Goal: Transaction & Acquisition: Purchase product/service

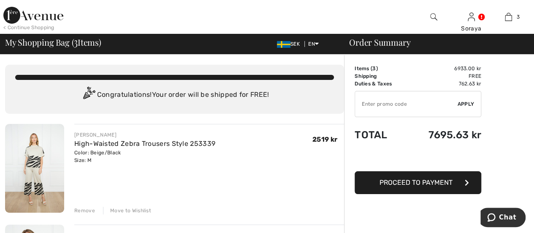
click at [43, 19] on img at bounding box center [33, 15] width 60 height 17
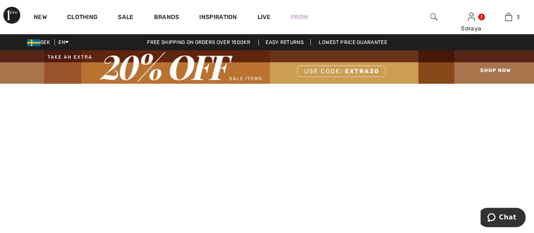
click at [237, 79] on img at bounding box center [267, 66] width 534 height 33
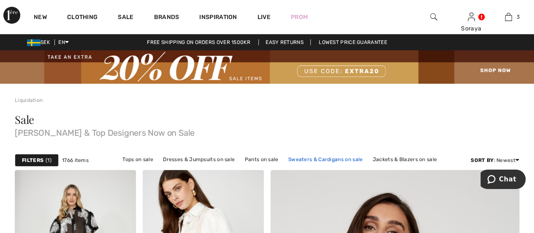
click at [300, 160] on link "Sweaters & Cardigans on sale" at bounding box center [325, 159] width 83 height 11
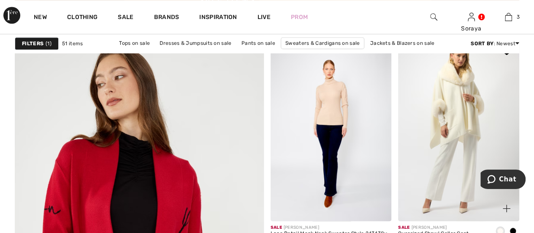
scroll to position [1900, 0]
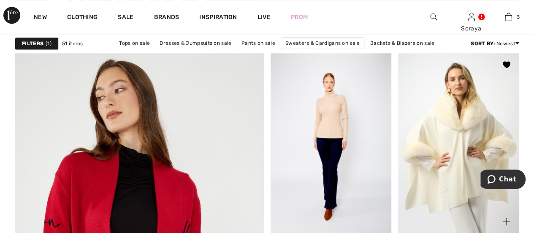
click at [441, 138] on img at bounding box center [458, 143] width 121 height 182
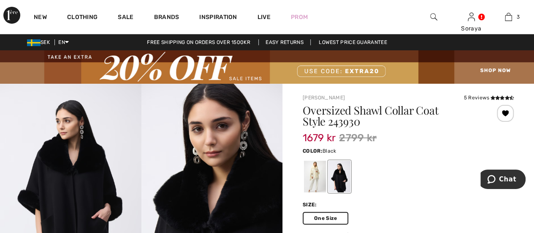
scroll to position [84, 0]
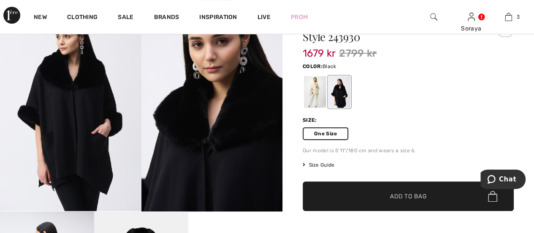
click at [340, 97] on div at bounding box center [340, 92] width 22 height 32
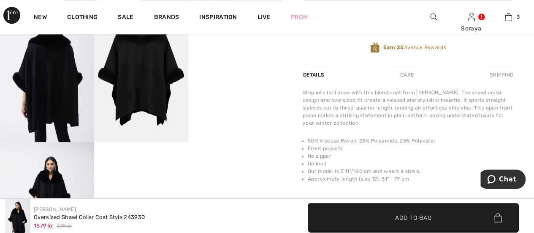
scroll to position [296, 0]
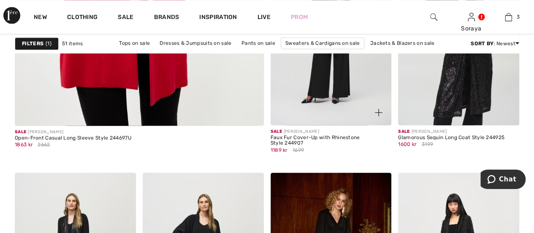
scroll to position [2153, 0]
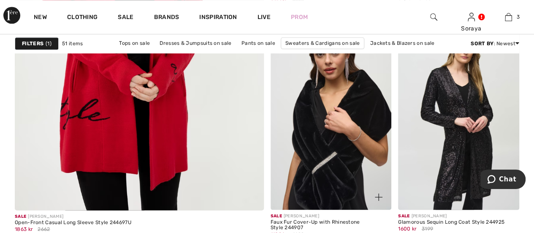
click at [333, 146] on img at bounding box center [331, 119] width 121 height 182
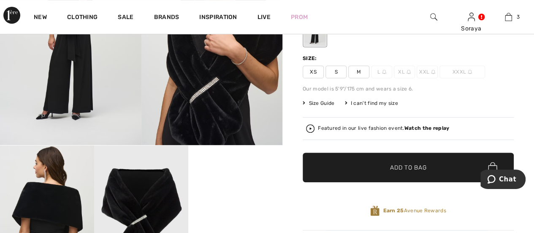
scroll to position [84, 0]
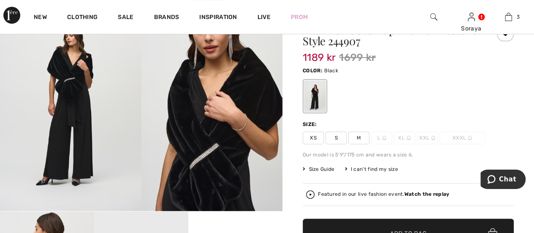
click at [359, 141] on span "M" at bounding box center [358, 137] width 21 height 13
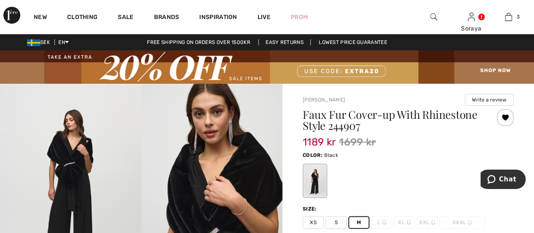
scroll to position [169, 0]
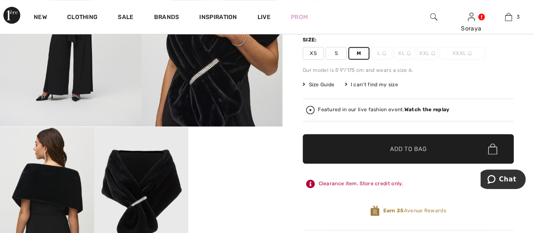
click at [407, 149] on span "Add to Bag" at bounding box center [408, 148] width 36 height 9
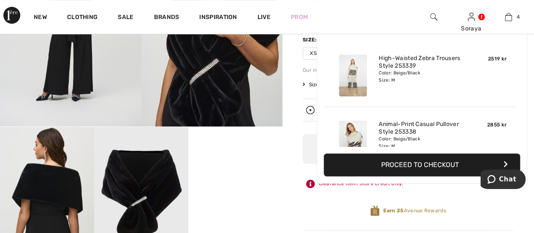
scroll to position [157, 0]
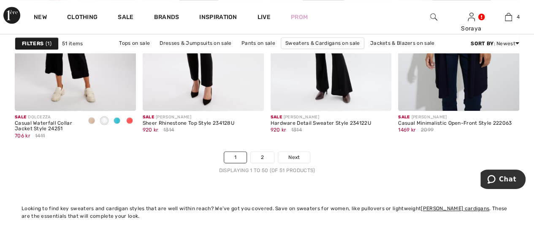
scroll to position [3547, 0]
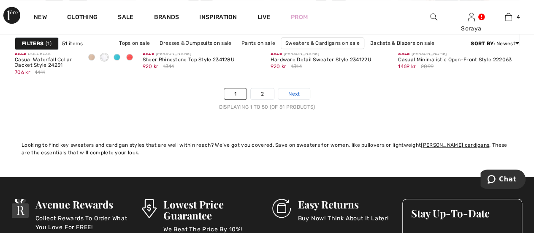
click at [296, 92] on span "Next" at bounding box center [293, 94] width 11 height 8
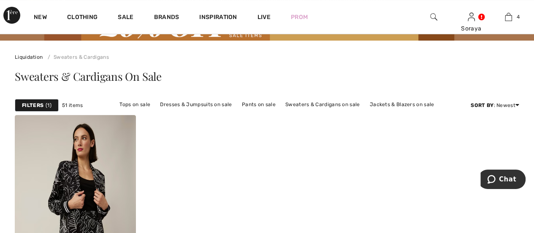
scroll to position [42, 0]
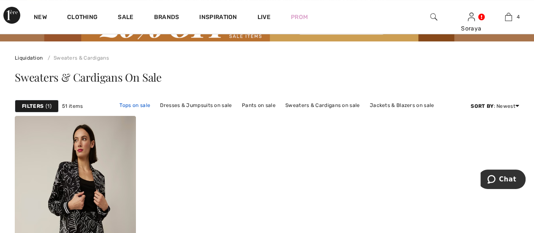
click at [130, 103] on link "Tops on sale" at bounding box center [134, 105] width 39 height 11
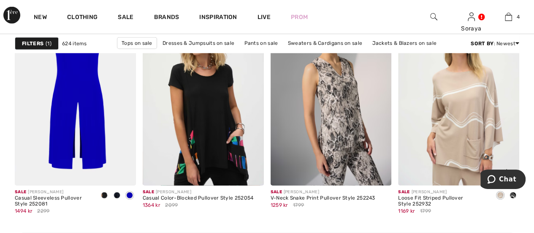
scroll to position [2618, 0]
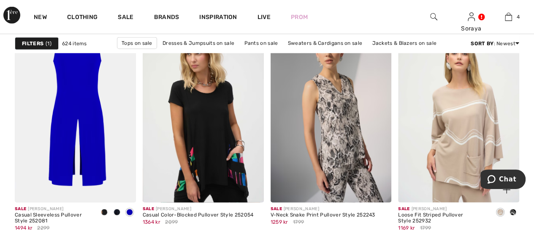
click at [467, 120] on img at bounding box center [458, 112] width 121 height 182
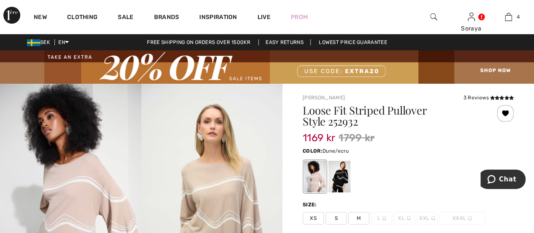
click at [363, 218] on span "M" at bounding box center [358, 218] width 21 height 13
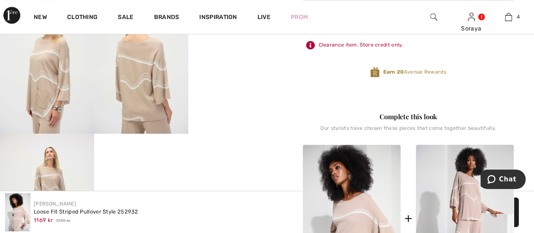
scroll to position [253, 0]
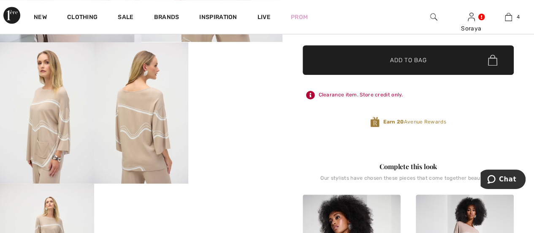
click at [404, 60] on span "Add to Bag" at bounding box center [408, 60] width 36 height 9
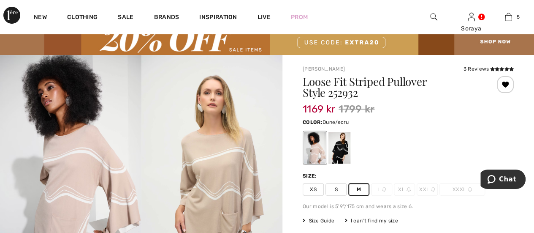
scroll to position [42, 0]
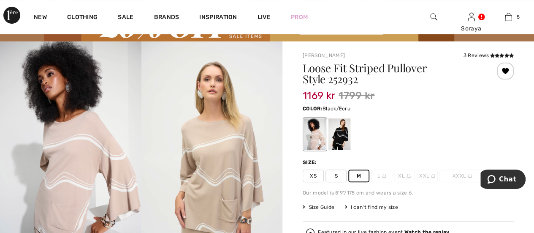
click at [335, 135] on div at bounding box center [340, 134] width 22 height 32
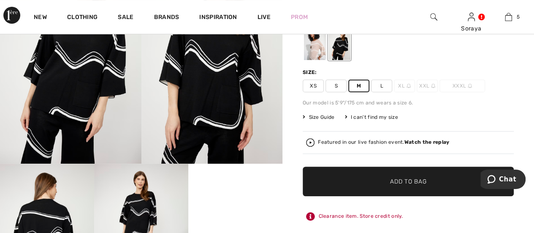
scroll to position [84, 0]
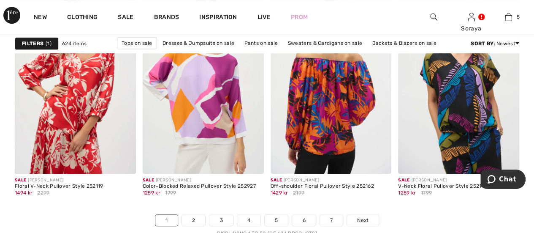
scroll to position [3463, 0]
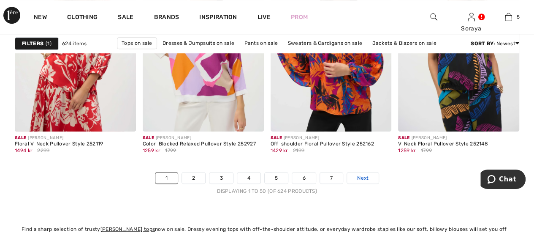
click at [362, 174] on span "Next" at bounding box center [362, 178] width 11 height 8
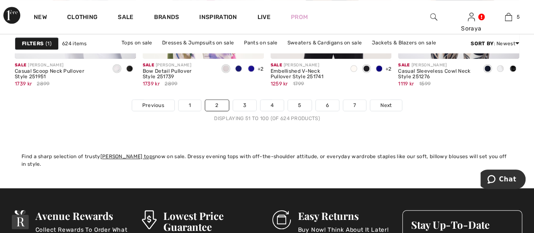
scroll to position [3505, 0]
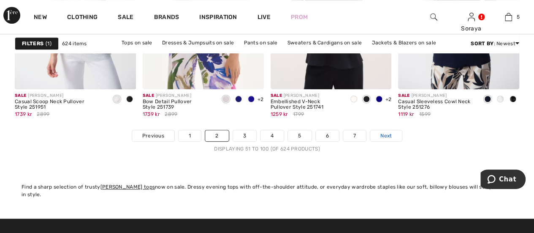
click at [386, 135] on span "Next" at bounding box center [386, 136] width 11 height 8
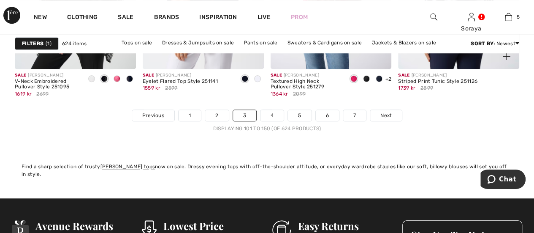
scroll to position [3548, 0]
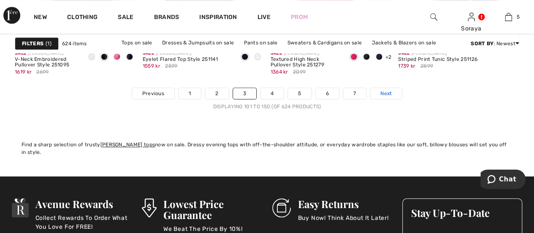
click at [388, 94] on span "Next" at bounding box center [386, 94] width 11 height 8
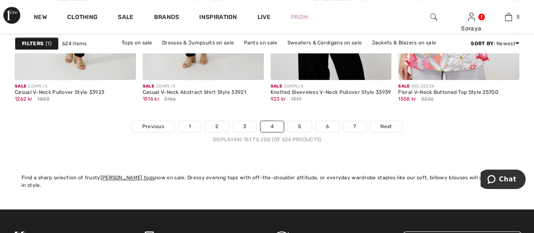
scroll to position [3463, 0]
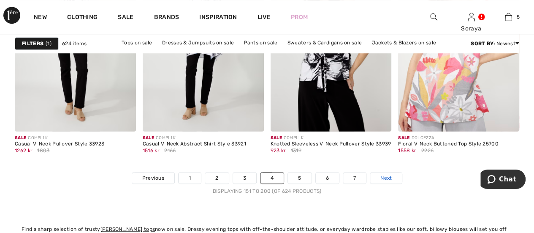
click at [381, 174] on span "Next" at bounding box center [386, 178] width 11 height 8
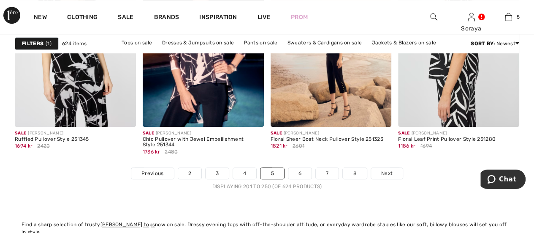
scroll to position [3505, 0]
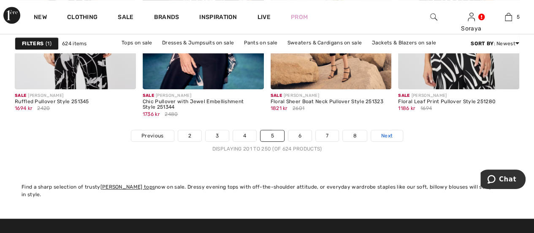
click at [395, 135] on link "Next" at bounding box center [387, 135] width 32 height 11
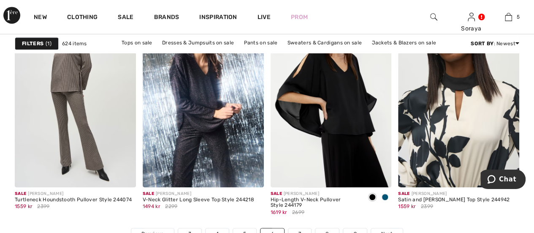
scroll to position [3421, 0]
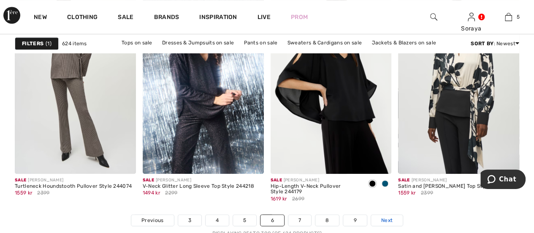
click at [387, 222] on span "Next" at bounding box center [386, 220] width 11 height 8
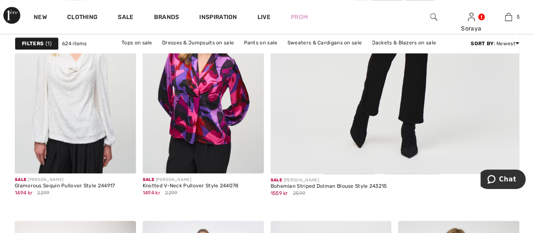
scroll to position [422, 0]
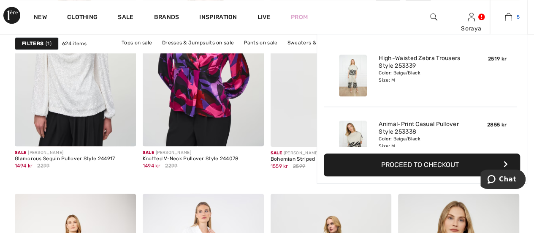
click at [515, 15] on link "5" at bounding box center [508, 17] width 37 height 10
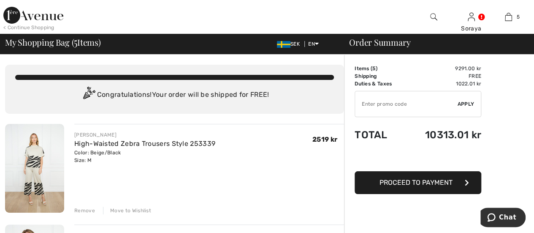
click at [133, 211] on div "Move to Wishlist" at bounding box center [127, 211] width 48 height 8
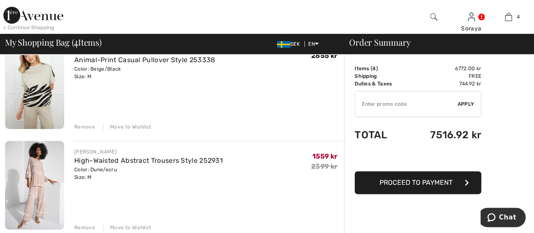
scroll to position [84, 0]
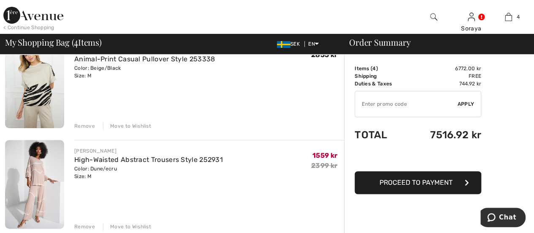
click at [136, 127] on div "Move to Wishlist" at bounding box center [127, 126] width 48 height 8
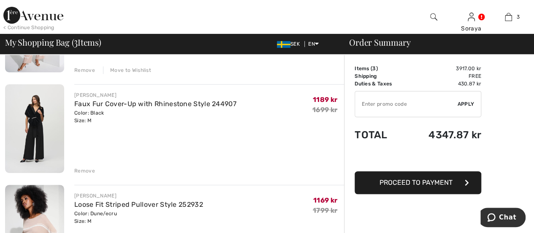
scroll to position [159, 0]
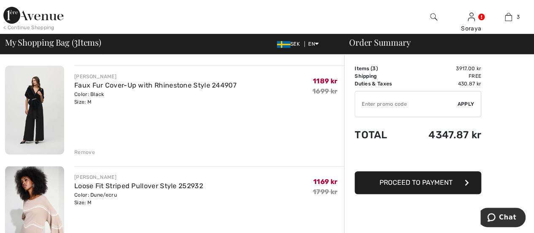
click at [81, 153] on div "Remove" at bounding box center [84, 152] width 21 height 8
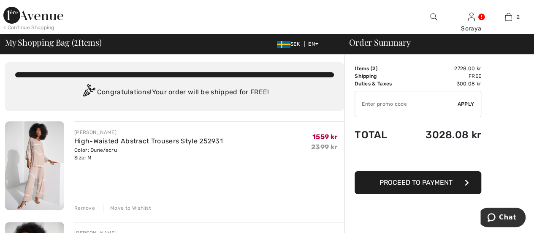
scroll to position [84, 0]
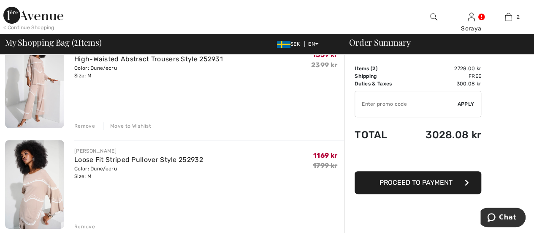
click at [367, 105] on input "TEXT" at bounding box center [406, 103] width 103 height 25
type input "E"
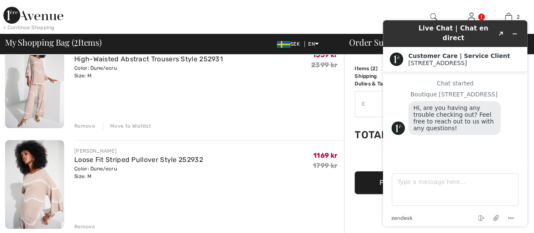
click at [288, 11] on div at bounding box center [200, 17] width 267 height 34
click at [323, 19] on div at bounding box center [200, 17] width 267 height 34
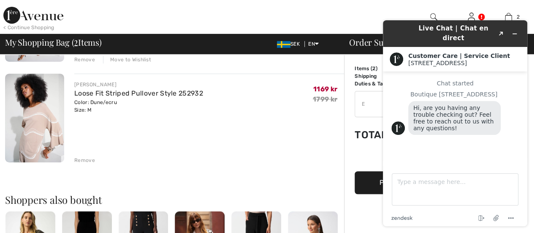
scroll to position [211, 0]
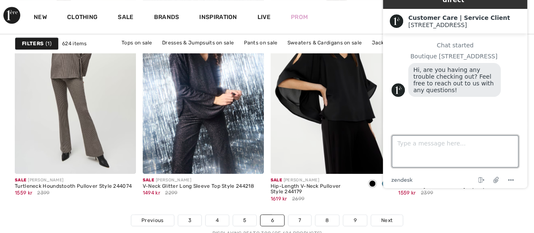
click at [456, 144] on textarea "Type a message here..." at bounding box center [455, 151] width 127 height 32
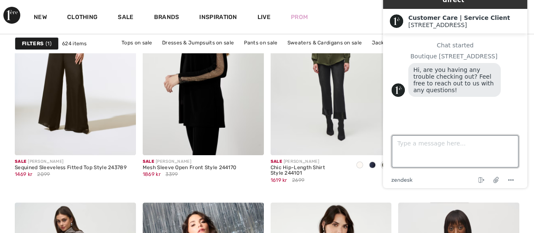
scroll to position [3210, 0]
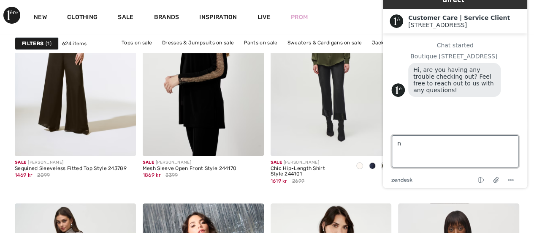
type textarea "no"
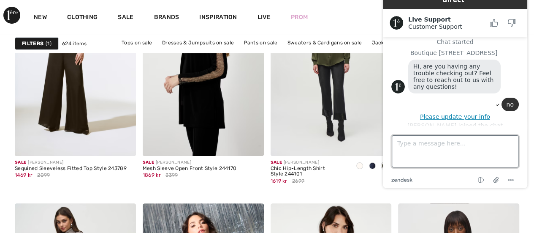
scroll to position [10, 0]
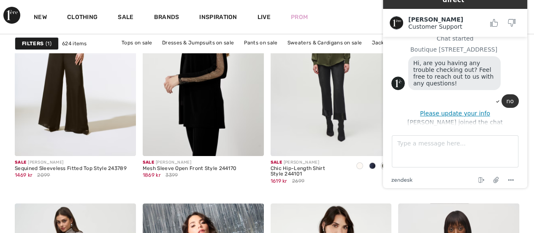
click at [359, 13] on div "New Clothing Sale Brands Inspiration Live Prom Soraya Hi, Soraya! 105 Reward po…" at bounding box center [267, 17] width 534 height 34
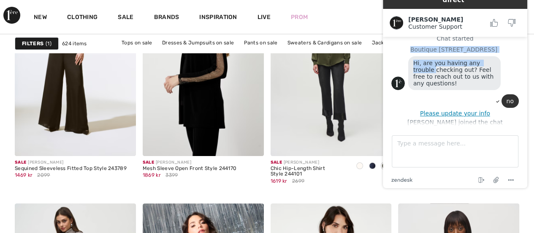
scroll to position [0, 0]
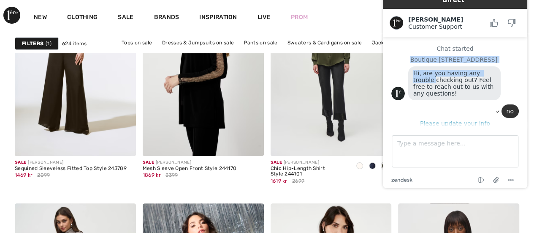
drag, startPoint x: 525, startPoint y: 56, endPoint x: 511, endPoint y: 29, distance: 30.0
click at [511, 29] on div "Live Chat | Chat en direct Created with Sketch. Amanda Customer Support Custome…" at bounding box center [455, 85] width 144 height 206
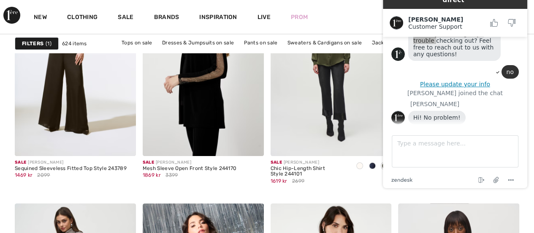
click at [351, 16] on div "New Clothing Sale Brands Inspiration Live Prom [GEOGRAPHIC_DATA] Hi, [PERSON_NA…" at bounding box center [267, 17] width 534 height 34
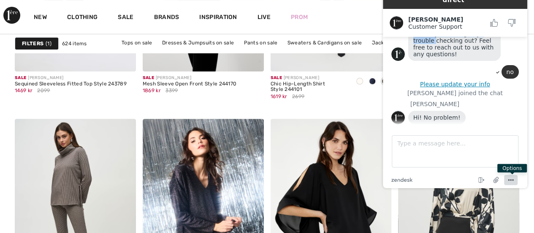
click at [512, 177] on icon "Menu" at bounding box center [511, 180] width 10 height 10
click at [328, 17] on div "New Clothing Sale Brands Inspiration Live Prom [GEOGRAPHIC_DATA] Hi, [PERSON_NA…" at bounding box center [267, 17] width 534 height 34
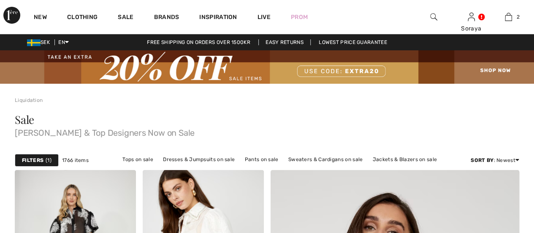
scroll to position [31, 0]
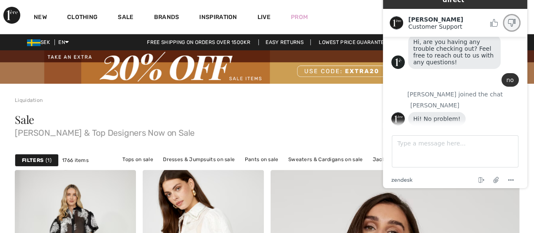
click at [511, 19] on icon "Rate this chat as bad" at bounding box center [512, 23] width 8 height 8
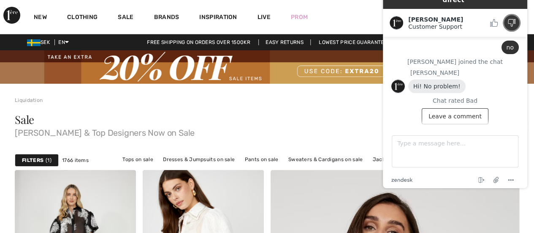
scroll to position [0, 0]
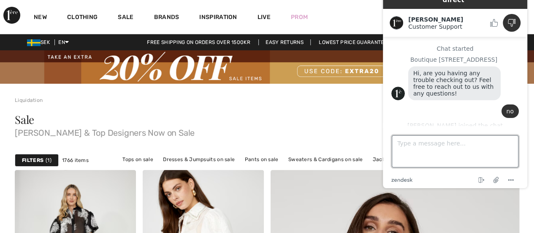
click at [418, 148] on textarea "Type a message here..." at bounding box center [455, 151] width 127 height 32
type textarea "yes"
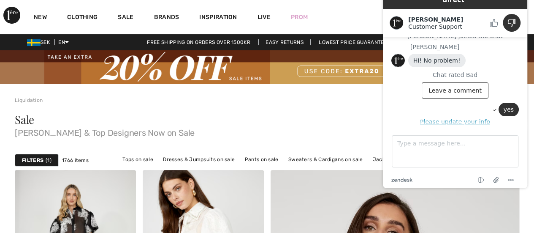
click at [458, 121] on button "Please update your info" at bounding box center [455, 121] width 128 height 7
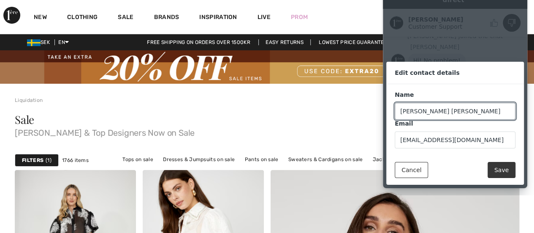
type input "Soraya Al Baghdady Kjellgren"
click at [501, 168] on button "Save" at bounding box center [502, 170] width 28 height 16
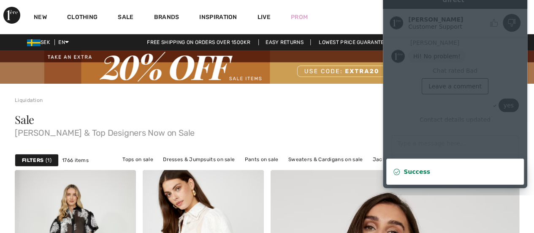
click at [349, 124] on div "Sale Joseph Ribkoff & Top Designers Now on Sale" at bounding box center [267, 125] width 505 height 23
click at [447, 173] on div "Success" at bounding box center [455, 171] width 103 height 8
click at [362, 14] on div "New Clothing Sale Brands Inspiration Live Prom Soraya Hi, Soraya! 105 Reward po…" at bounding box center [267, 17] width 534 height 34
click at [276, 111] on div "Sale Joseph Ribkoff & Top Designers Now on Sale" at bounding box center [267, 127] width 505 height 46
click at [286, 117] on div "Sale Joseph Ribkoff & Top Designers Now on Sale" at bounding box center [267, 125] width 505 height 23
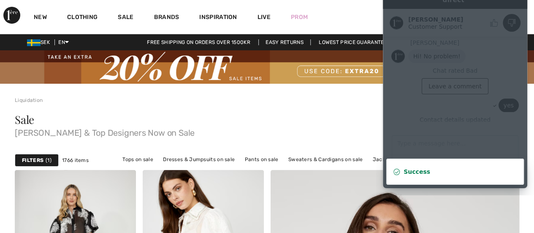
click at [415, 174] on strong "Success" at bounding box center [417, 171] width 27 height 7
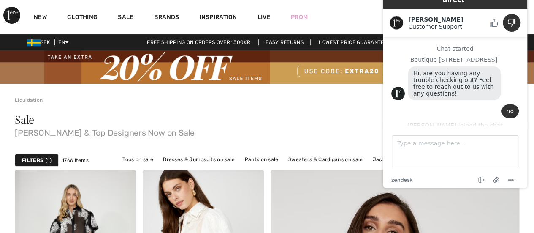
scroll to position [82, 0]
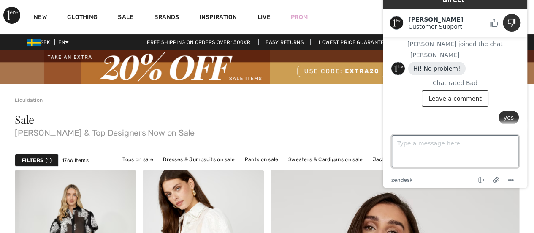
click at [419, 149] on textarea "Type a message here..." at bounding box center [455, 151] width 127 height 32
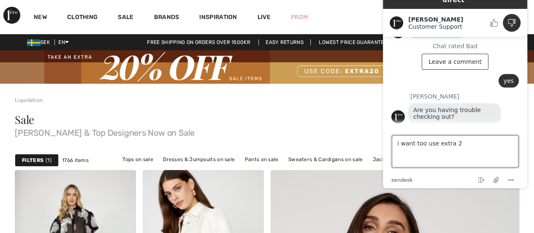
type textarea "i want too use extra 20"
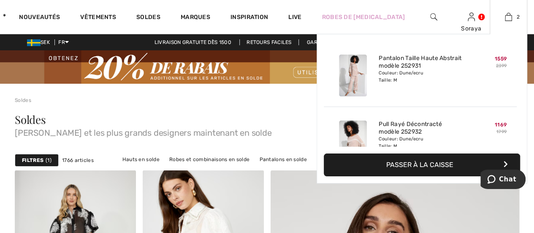
click at [426, 169] on button "Passer à la caisse" at bounding box center [422, 164] width 196 height 23
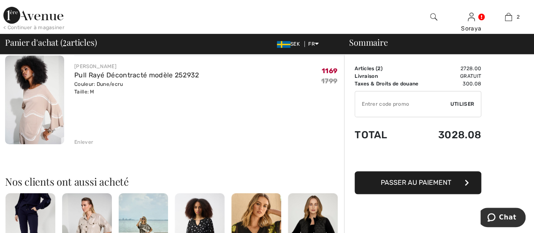
scroll to position [127, 0]
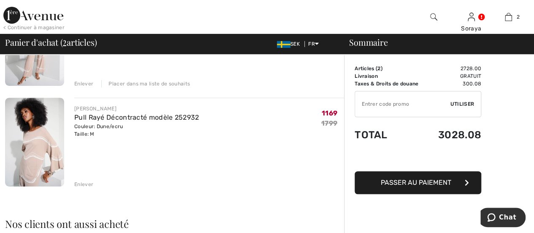
click at [414, 104] on input "TEXT" at bounding box center [402, 103] width 95 height 25
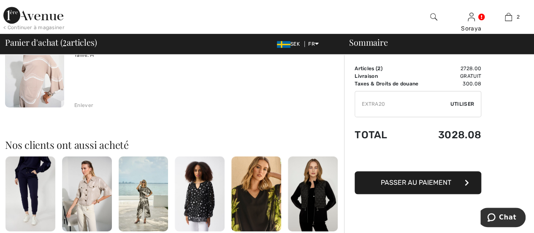
scroll to position [253, 0]
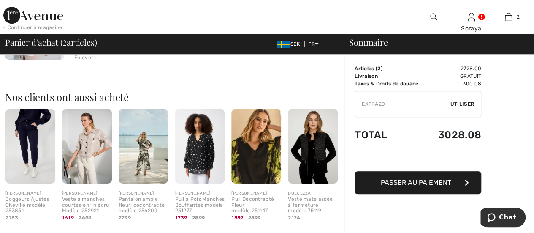
click at [430, 108] on input "TEXT" at bounding box center [402, 103] width 95 height 25
type input "EXTRA20"
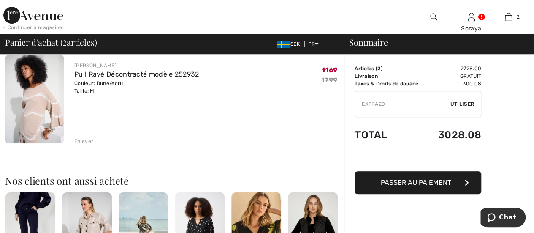
scroll to position [211, 0]
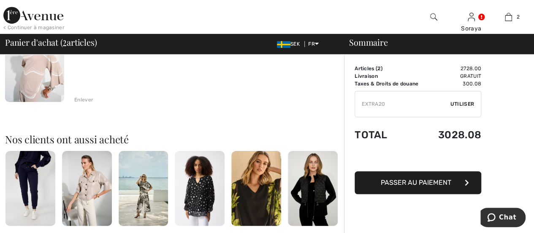
click at [438, 184] on span "Passer au paiement" at bounding box center [416, 182] width 71 height 8
